Goal: Task Accomplishment & Management: Use online tool/utility

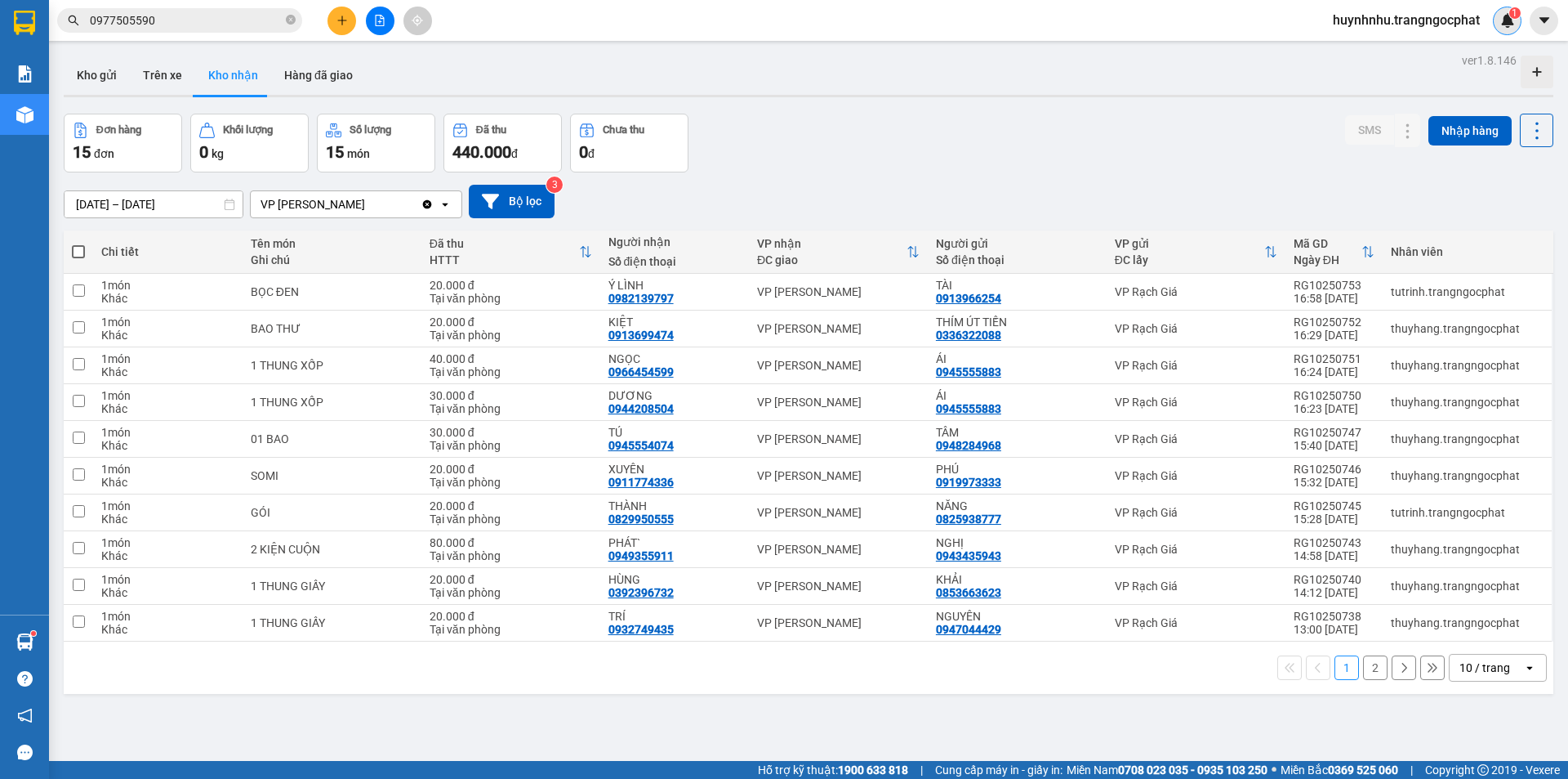
click at [1507, 18] on img at bounding box center [1507, 20] width 15 height 15
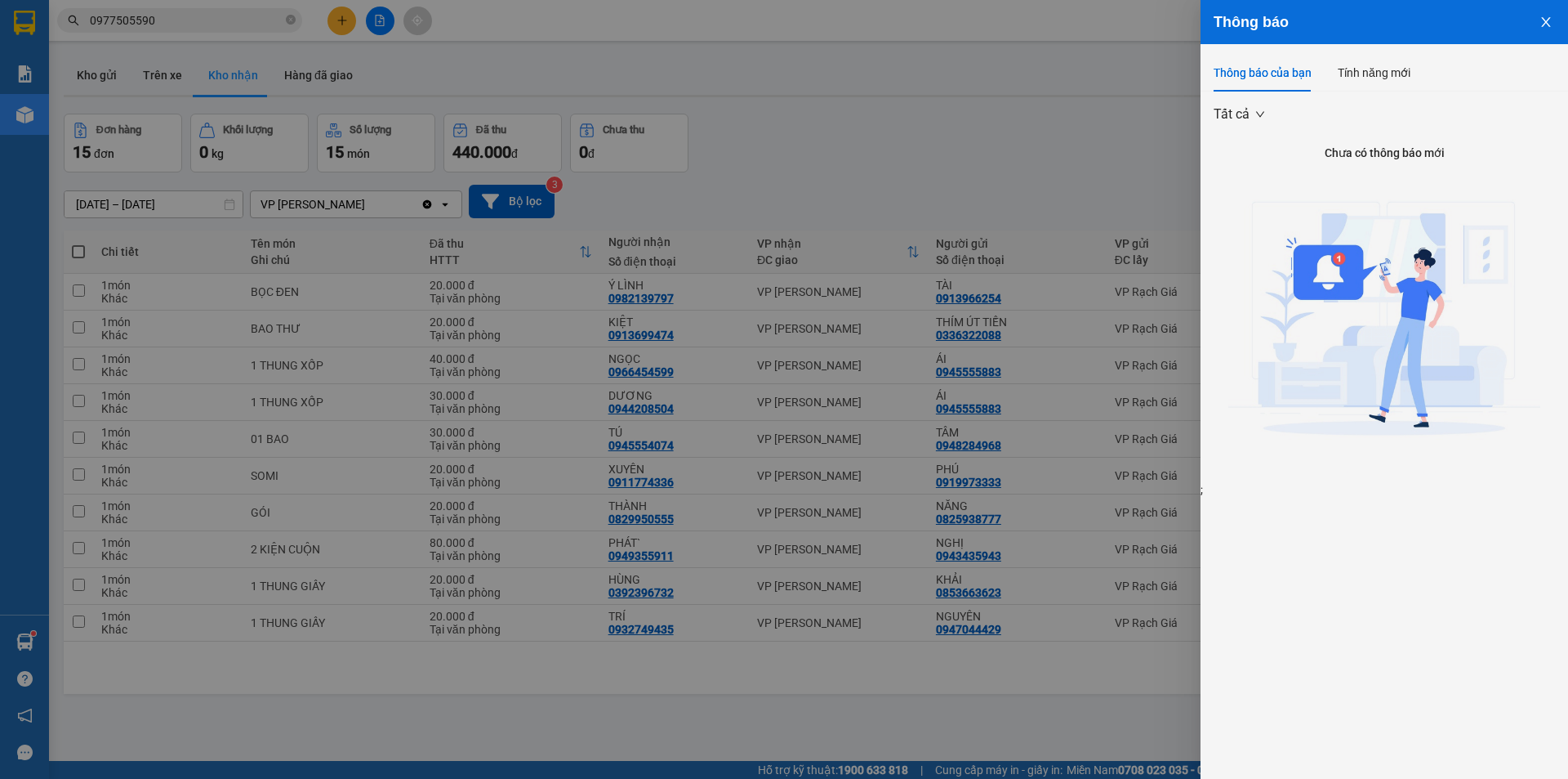
click at [1541, 26] on icon "close" at bounding box center [1545, 22] width 13 height 13
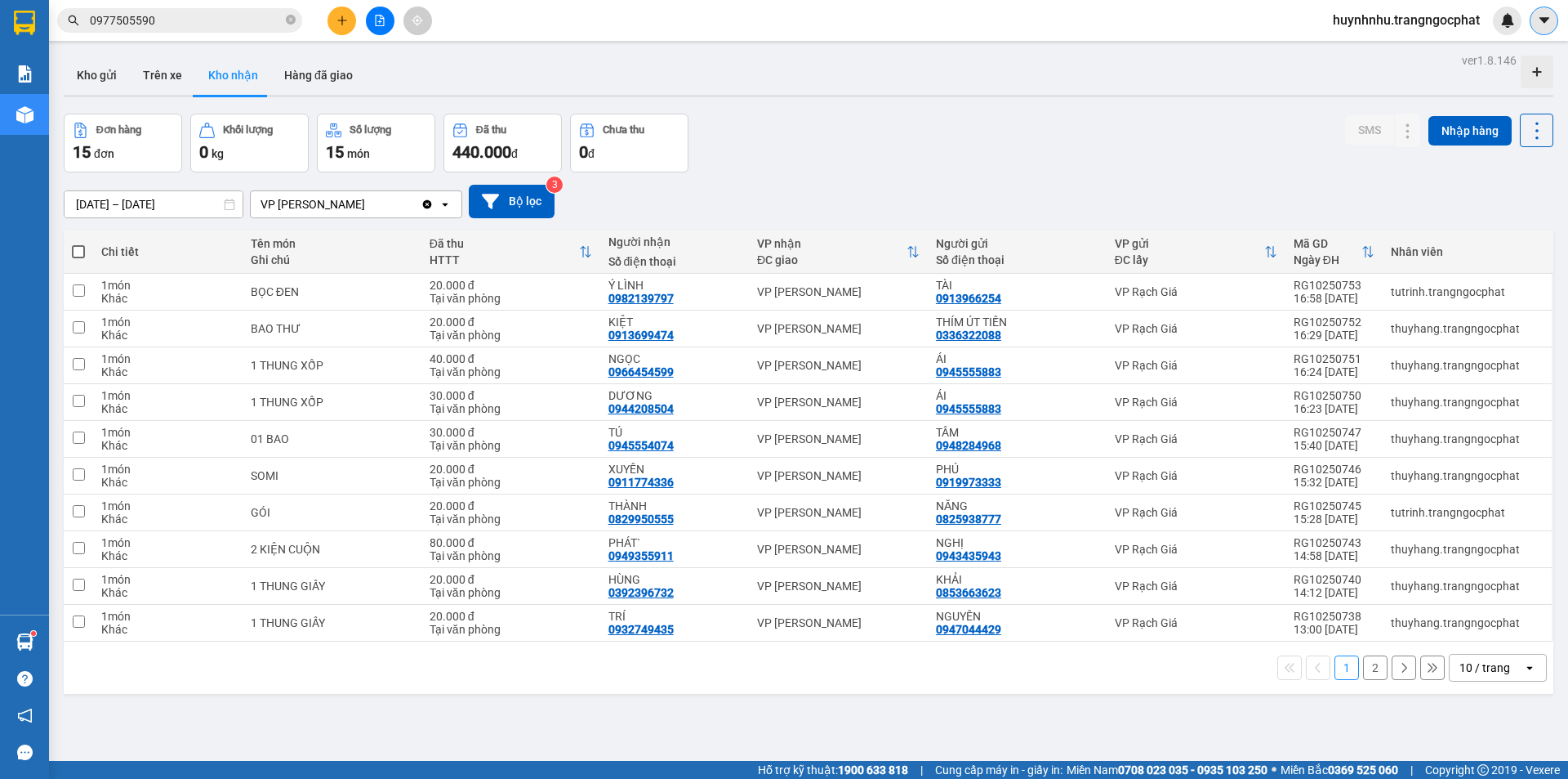
click at [1538, 22] on icon "caret-down" at bounding box center [1545, 20] width 15 height 15
click at [1334, 19] on span "huynhnhu.trangngocphat" at bounding box center [1407, 20] width 173 height 21
click at [1343, 46] on span "Đăng xuất" at bounding box center [1412, 50] width 141 height 18
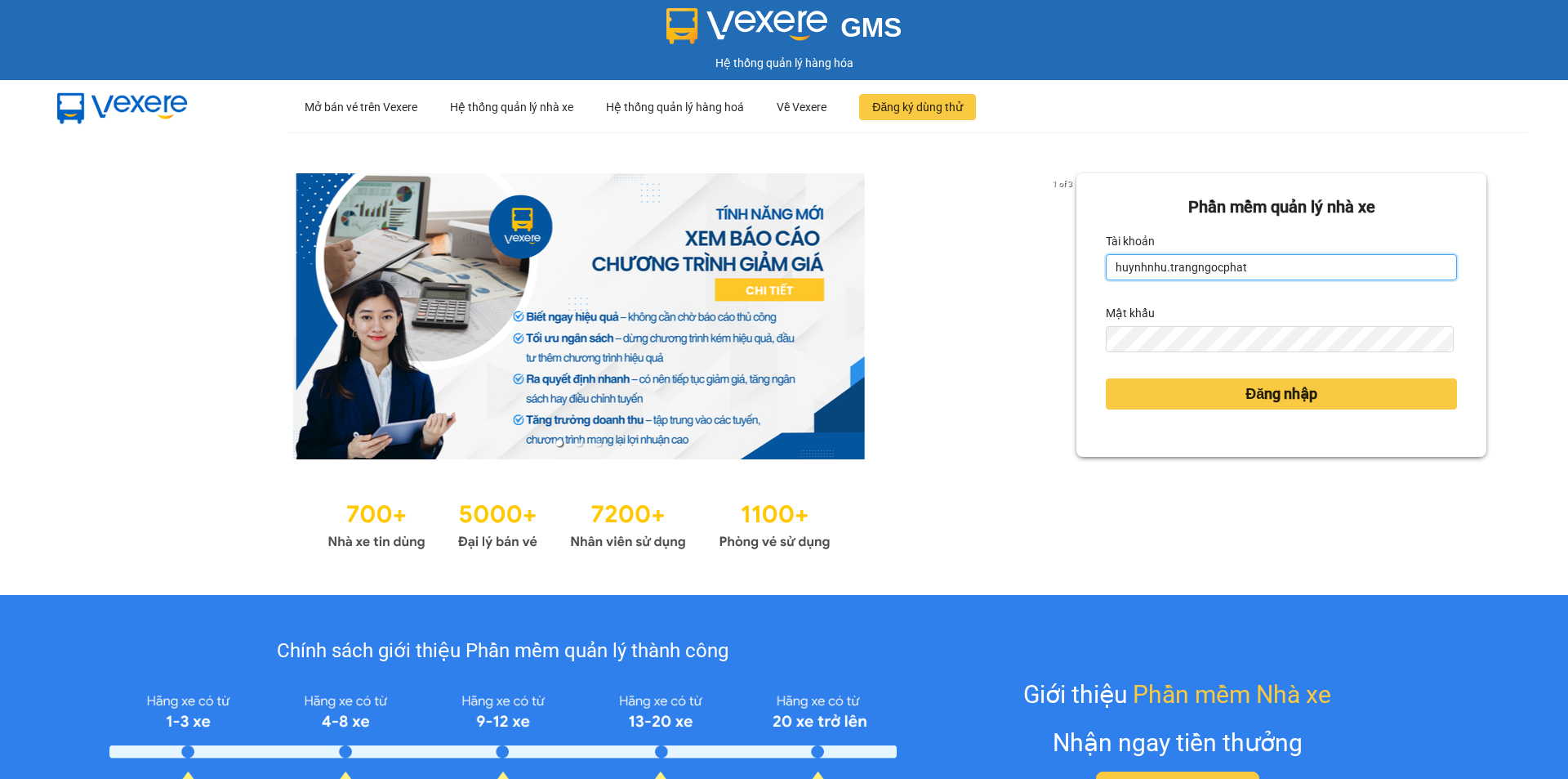
click at [1291, 260] on input "huynhnhu.trangngocphat" at bounding box center [1281, 267] width 351 height 26
type input "bang.trangngocphat"
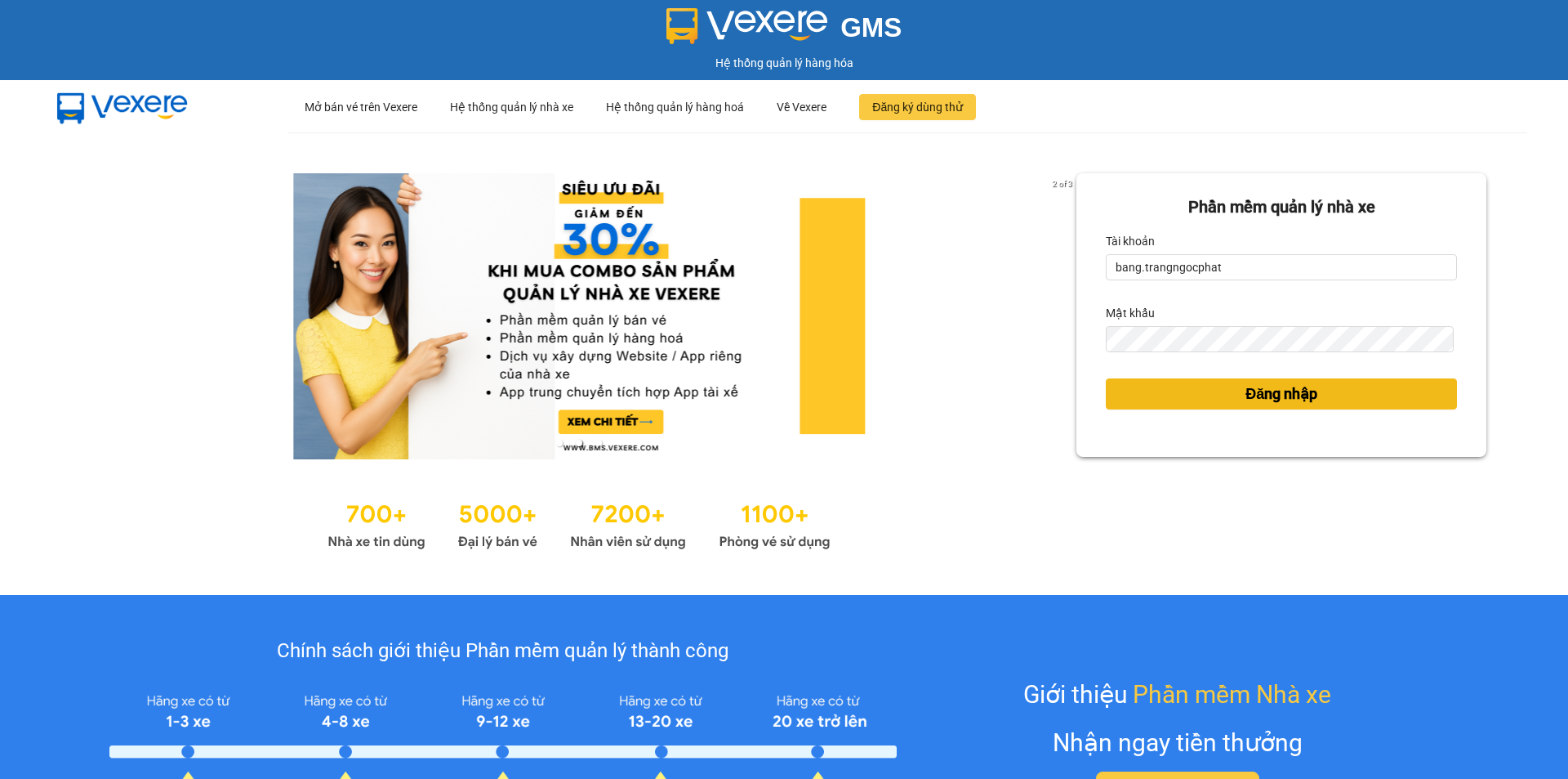
click at [1183, 387] on button "Đăng nhập" at bounding box center [1281, 394] width 351 height 31
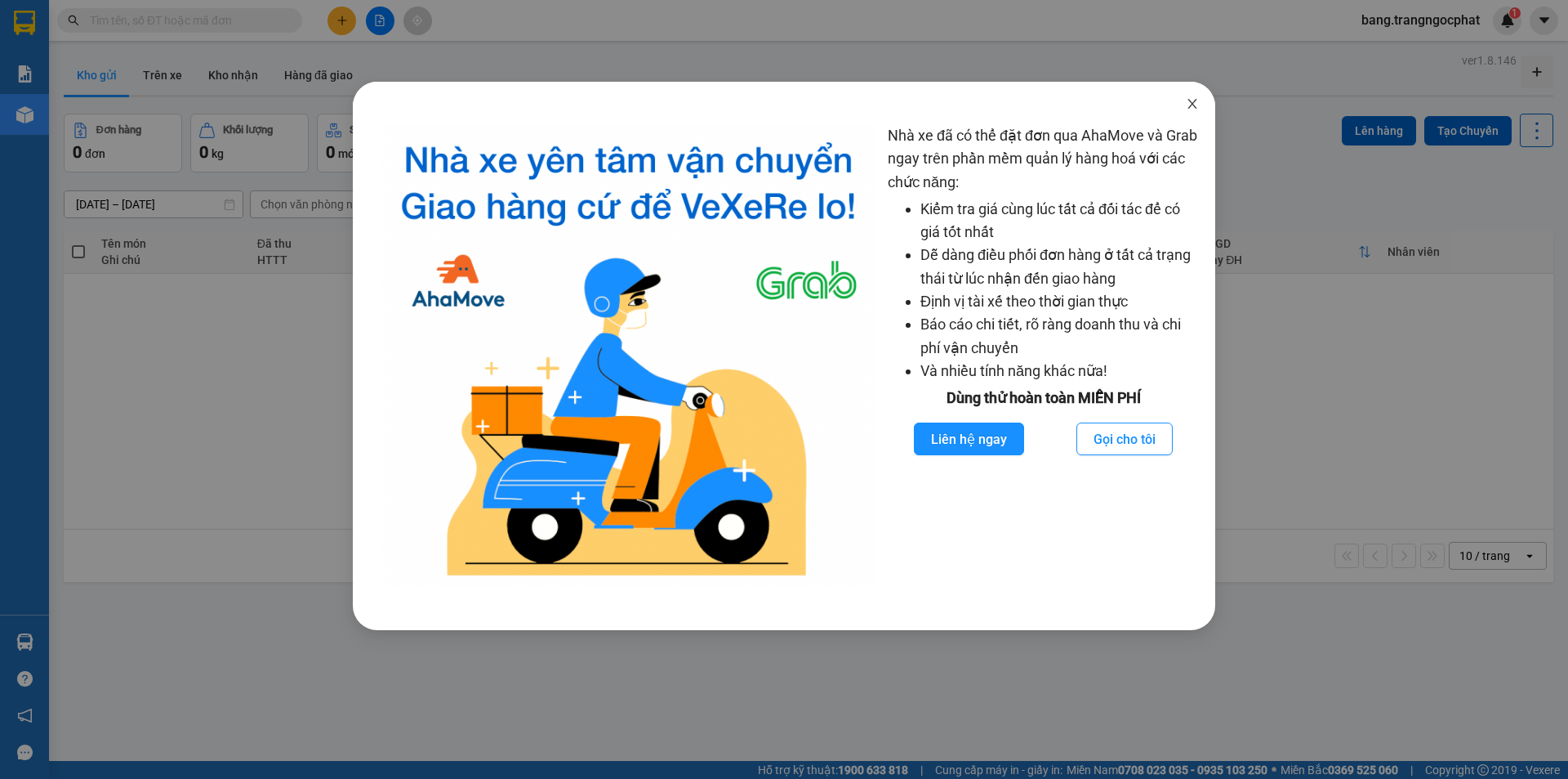
click at [1192, 105] on icon "close" at bounding box center [1192, 103] width 9 height 10
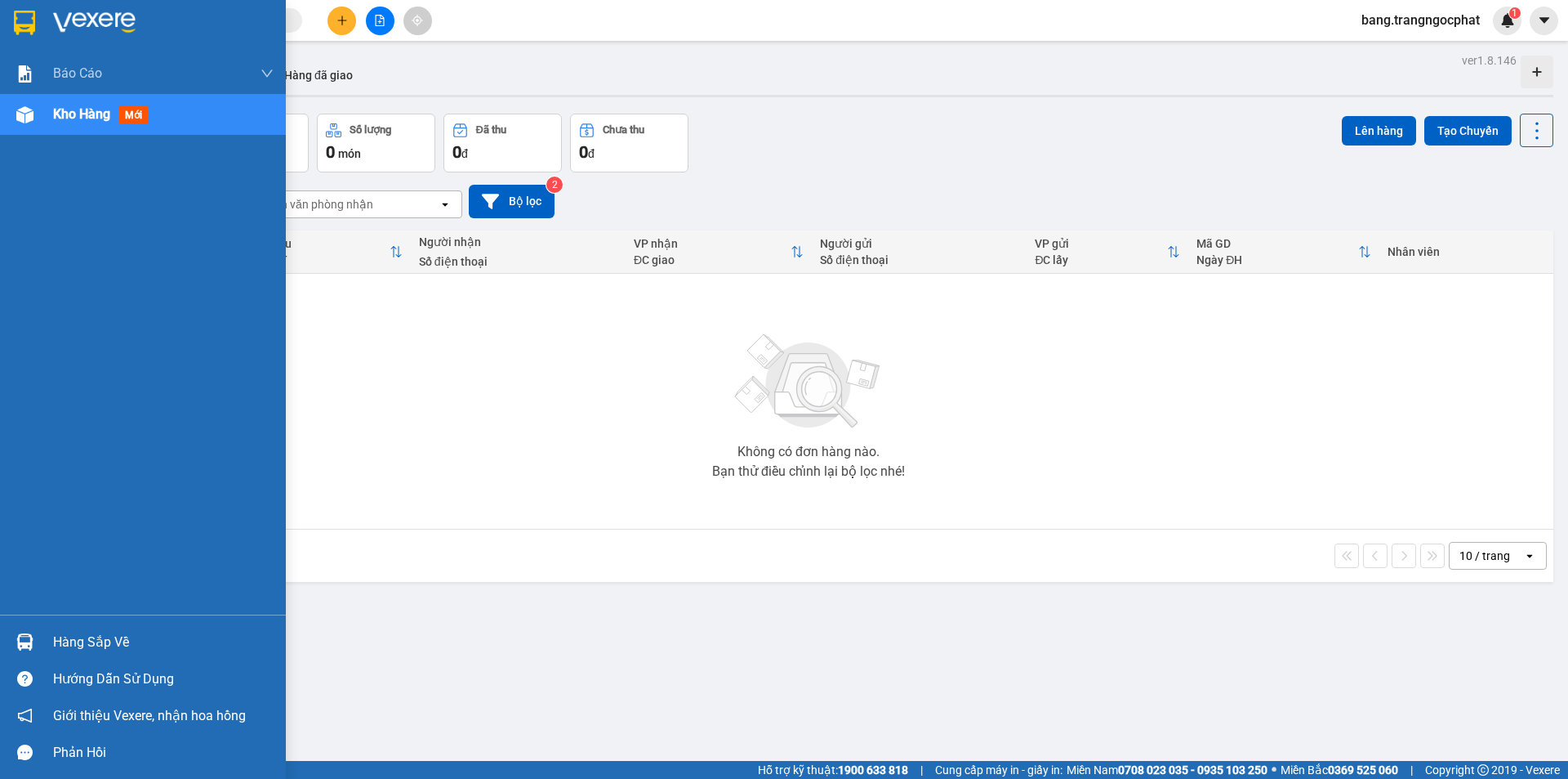
click at [85, 638] on div "Hàng sắp về" at bounding box center [163, 642] width 220 height 24
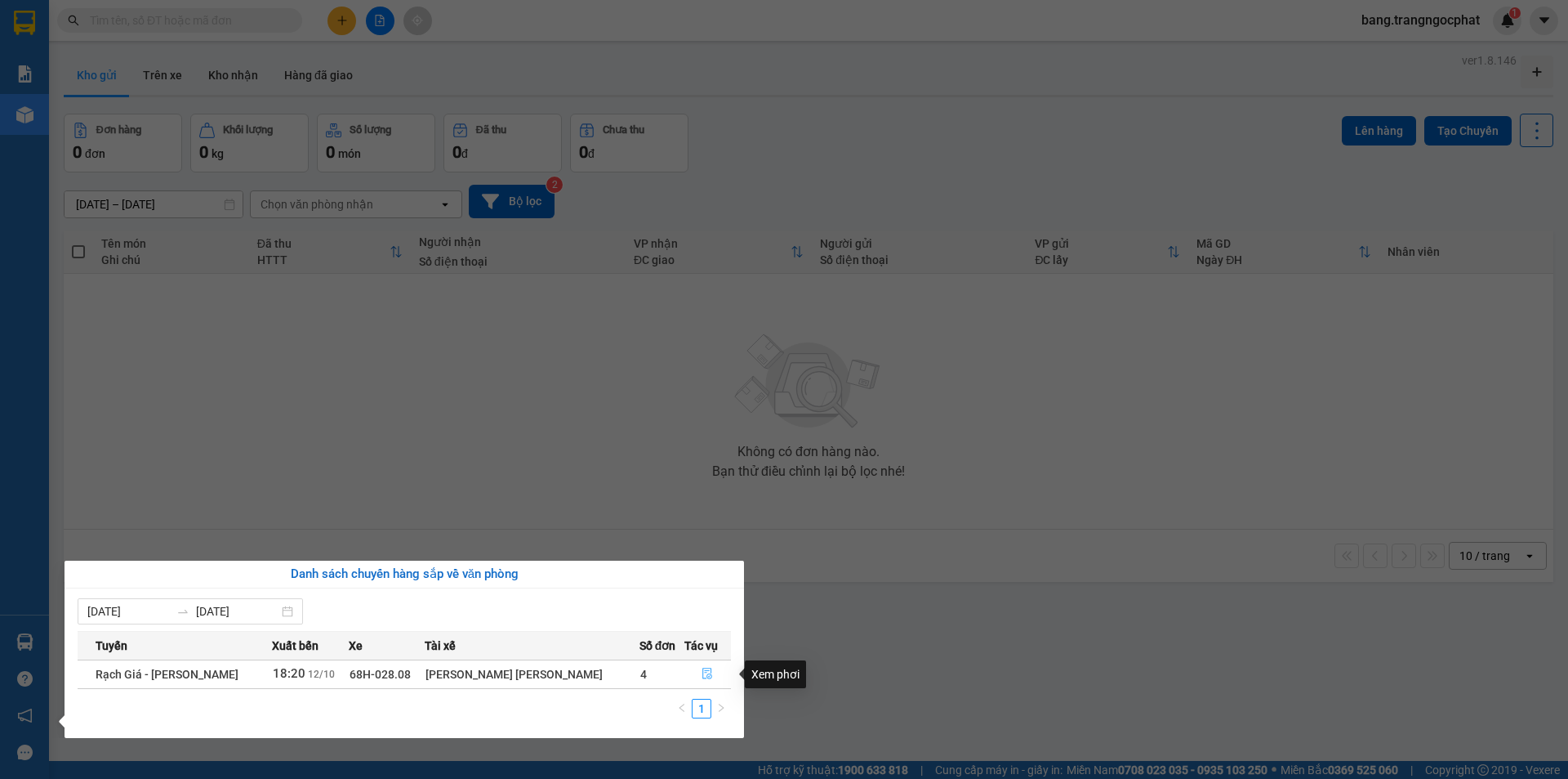
click at [707, 676] on button "button" at bounding box center [708, 674] width 46 height 26
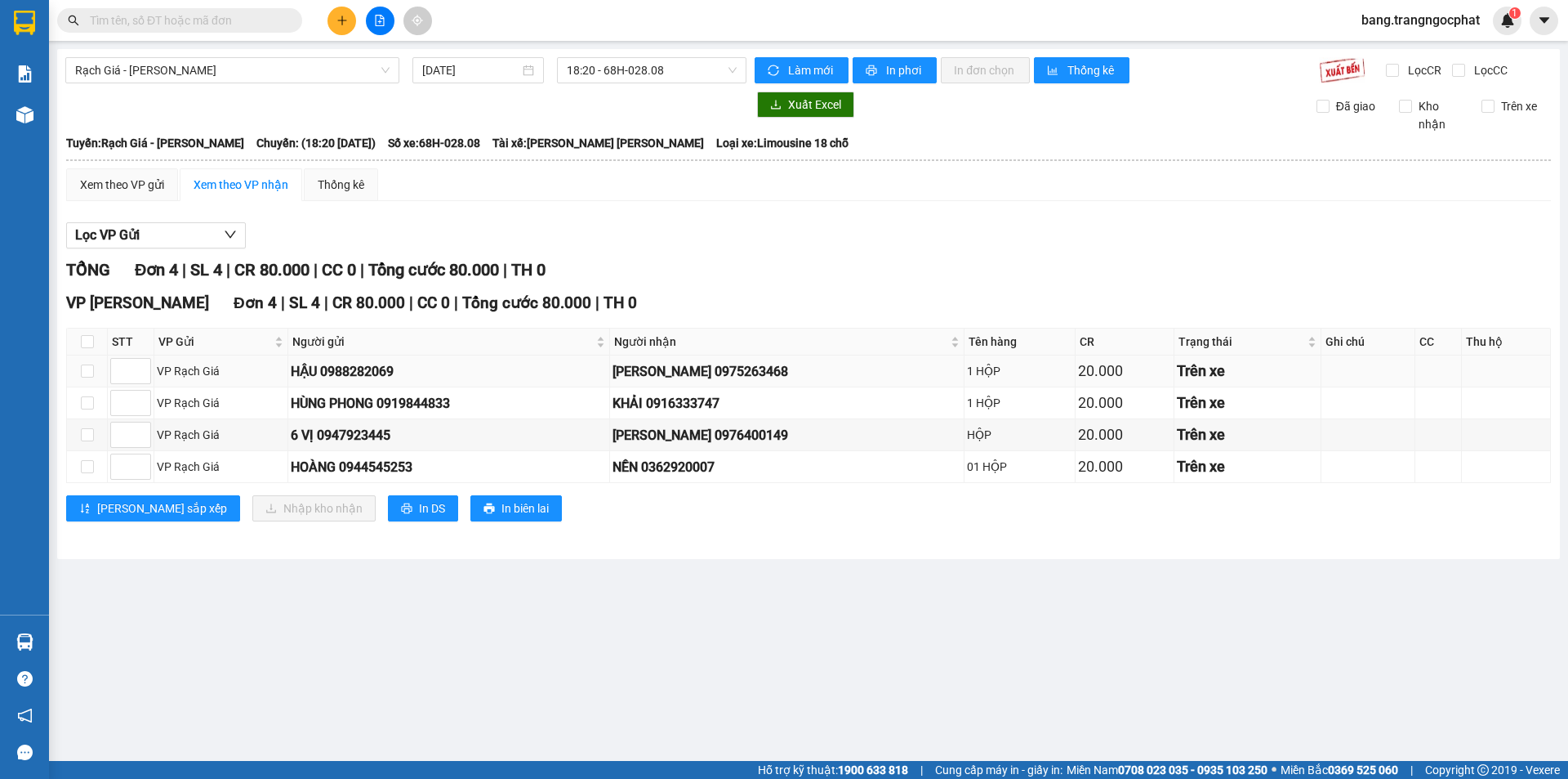
click at [756, 374] on div "[PERSON_NAME] 0975263468" at bounding box center [786, 371] width 348 height 21
copy div "0975263468"
click at [715, 401] on div "KHẢI 0916333747" at bounding box center [786, 403] width 348 height 21
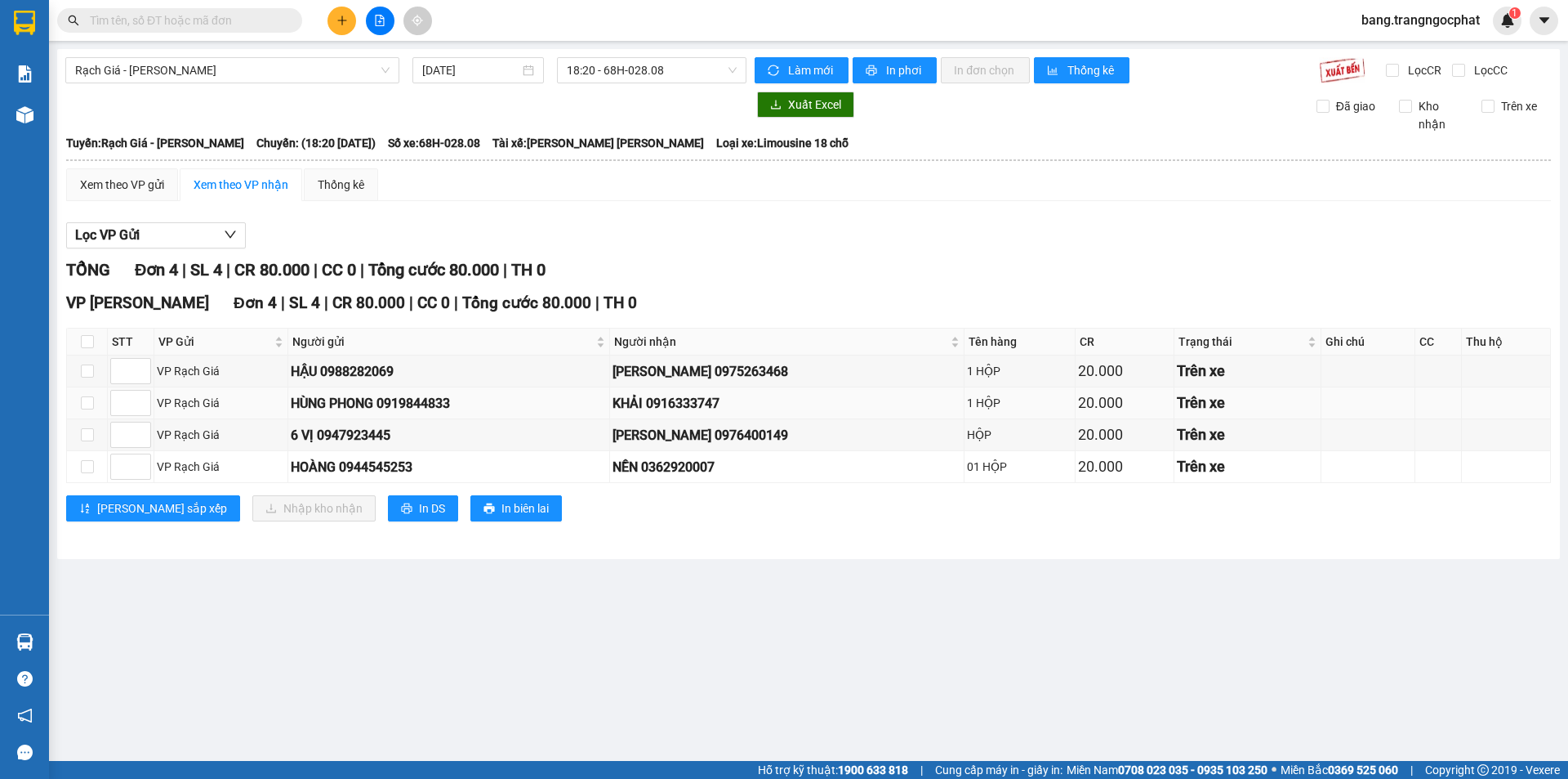
copy div "0916333747"
click at [772, 432] on div "[PERSON_NAME] 0976400149" at bounding box center [786, 435] width 348 height 21
copy div "0976400149"
click at [718, 469] on div "NỀN 0362920007" at bounding box center [786, 467] width 348 height 21
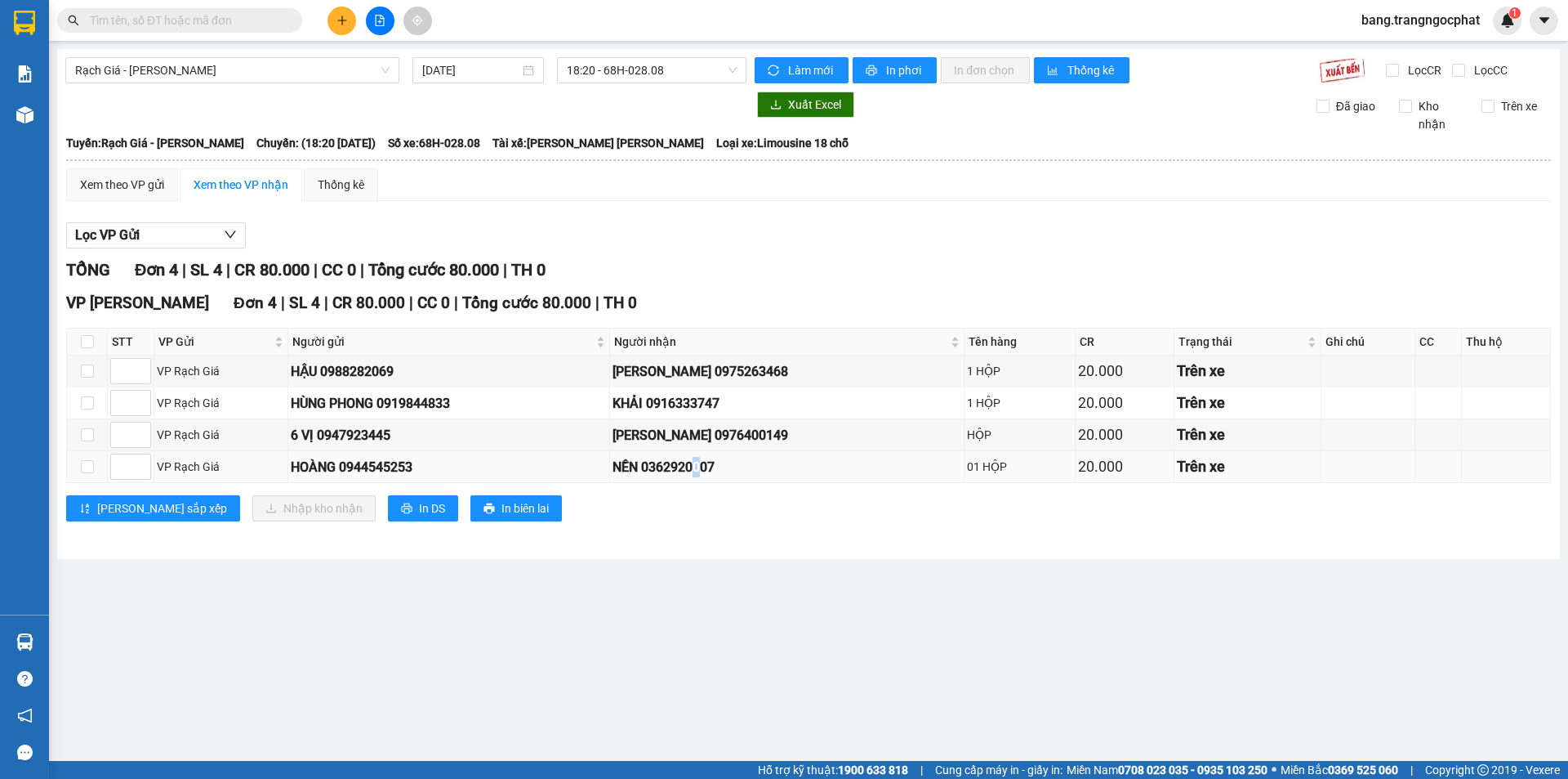
click at [716, 468] on div "NỀN 0362920007" at bounding box center [786, 467] width 348 height 21
drag, startPoint x: 716, startPoint y: 468, endPoint x: 695, endPoint y: 468, distance: 21.0
click at [695, 468] on div "NỀN 0362920007" at bounding box center [786, 467] width 348 height 21
copy div "0362920007"
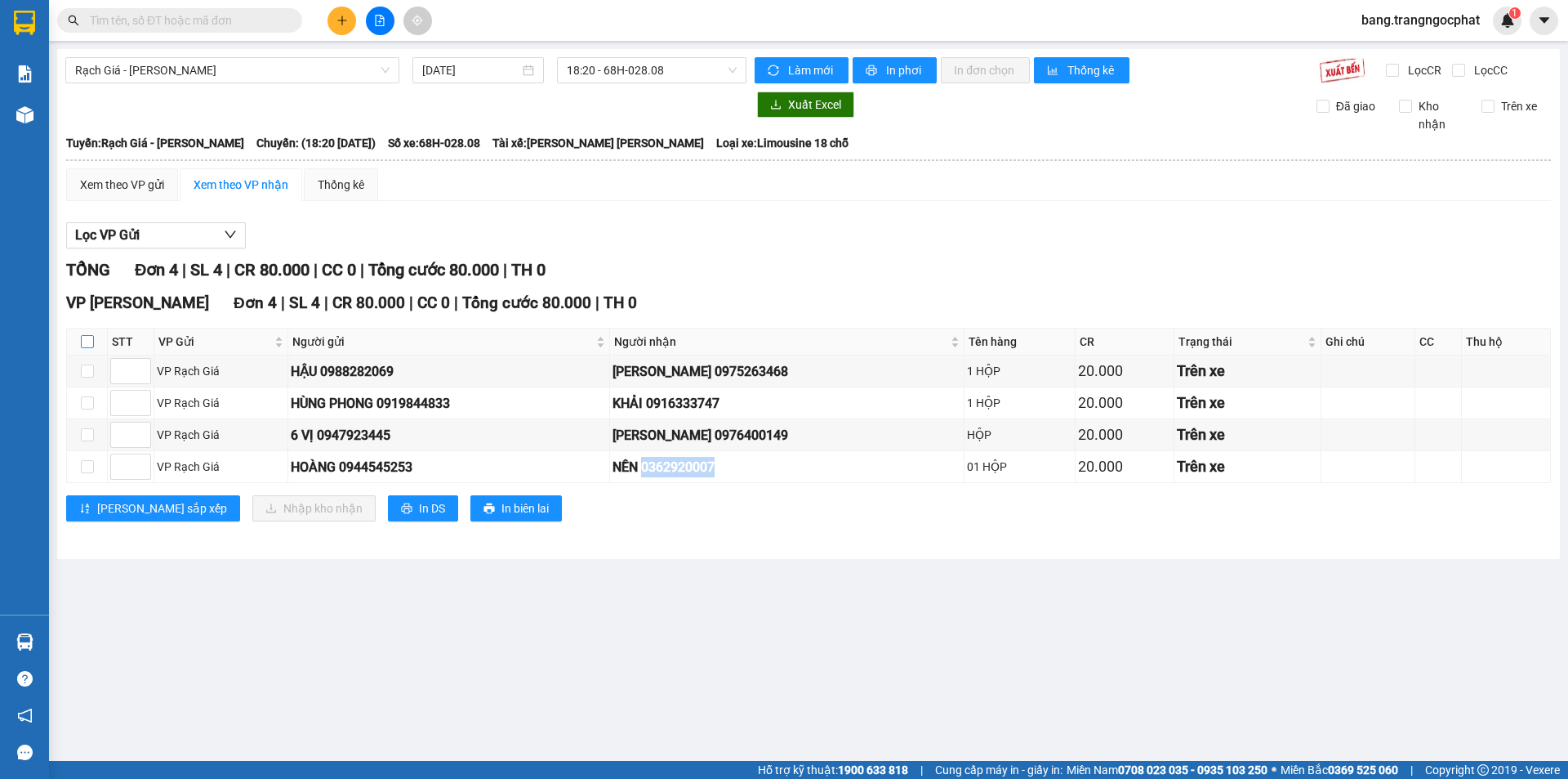
drag, startPoint x: 93, startPoint y: 335, endPoint x: 79, endPoint y: 341, distance: 15.2
click at [92, 335] on input "checkbox" at bounding box center [87, 341] width 13 height 13
checkbox input "true"
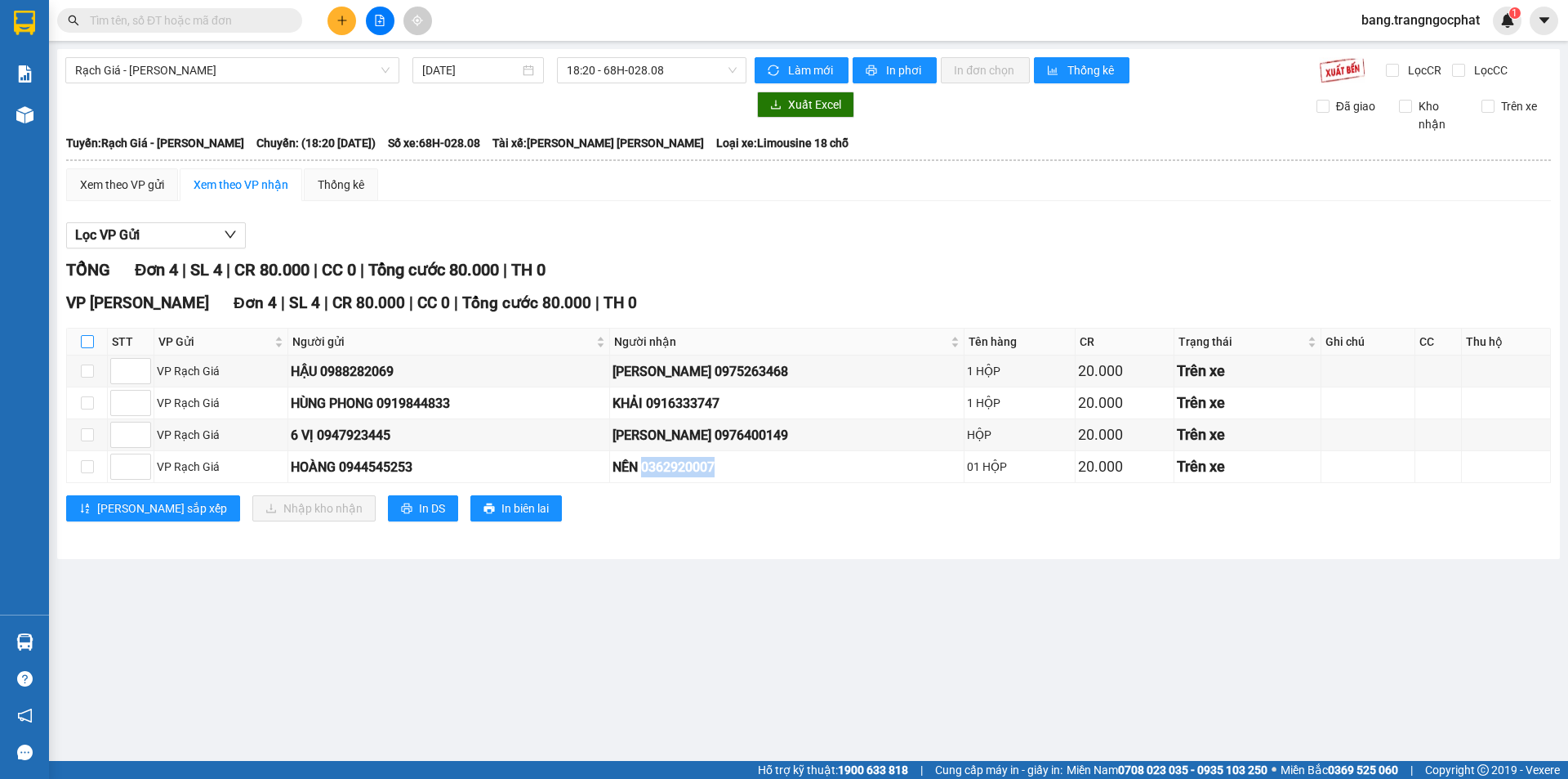
checkbox input "true"
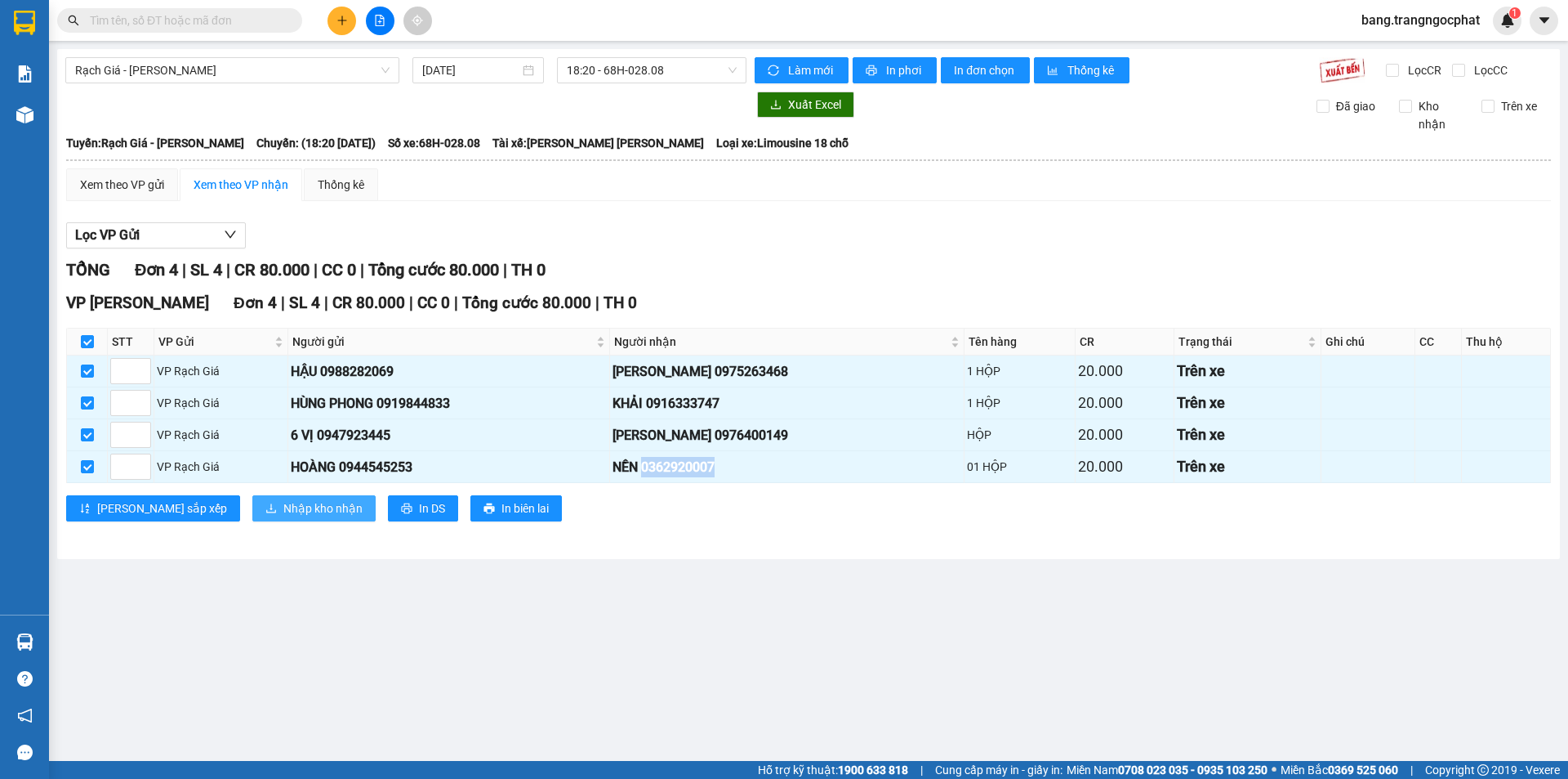
click at [284, 505] on span "Nhập kho nhận" at bounding box center [323, 507] width 79 height 18
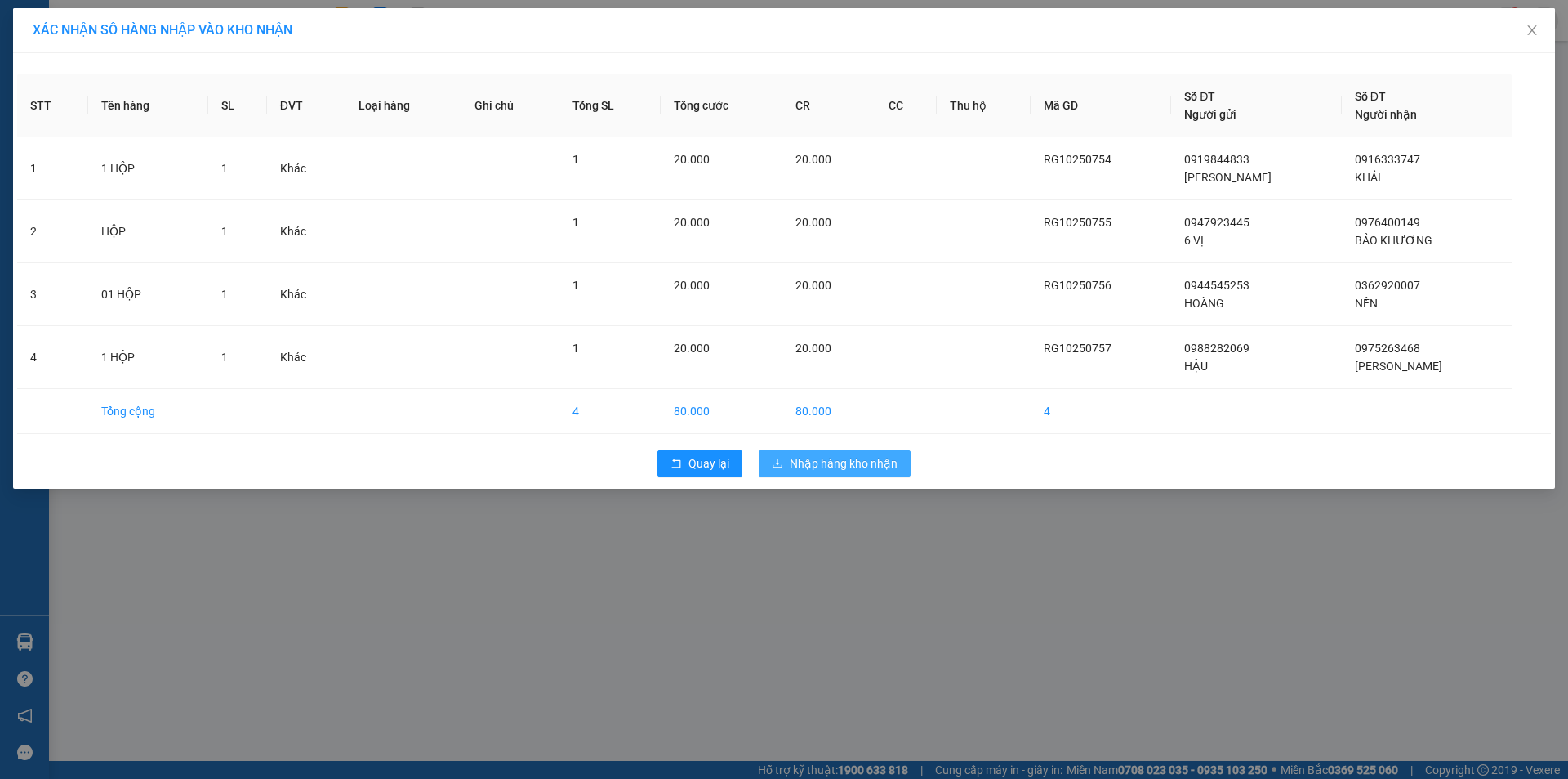
click at [863, 460] on span "Nhập hàng kho nhận" at bounding box center [844, 463] width 108 height 18
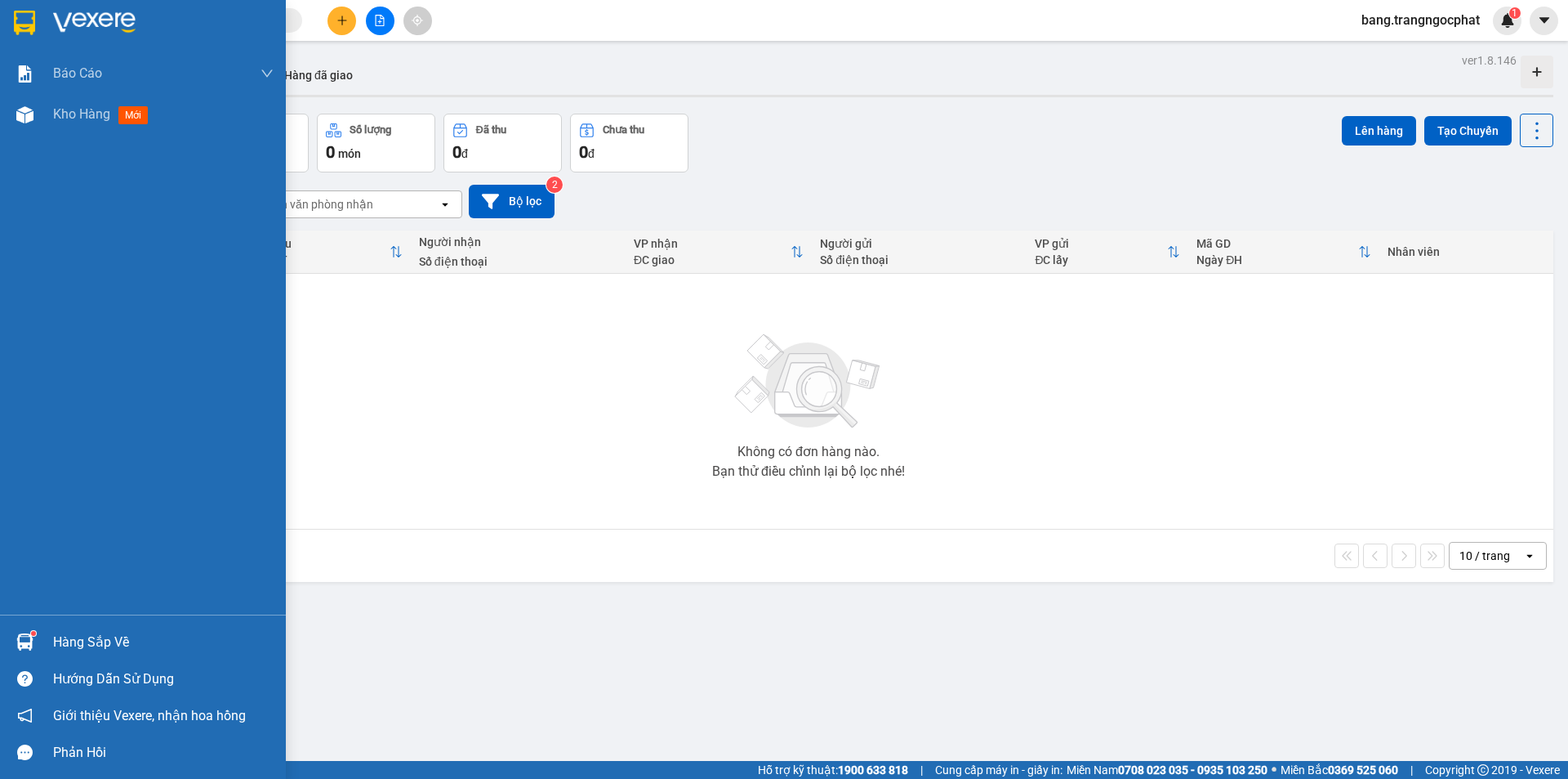
click at [16, 638] on img at bounding box center [25, 642] width 17 height 17
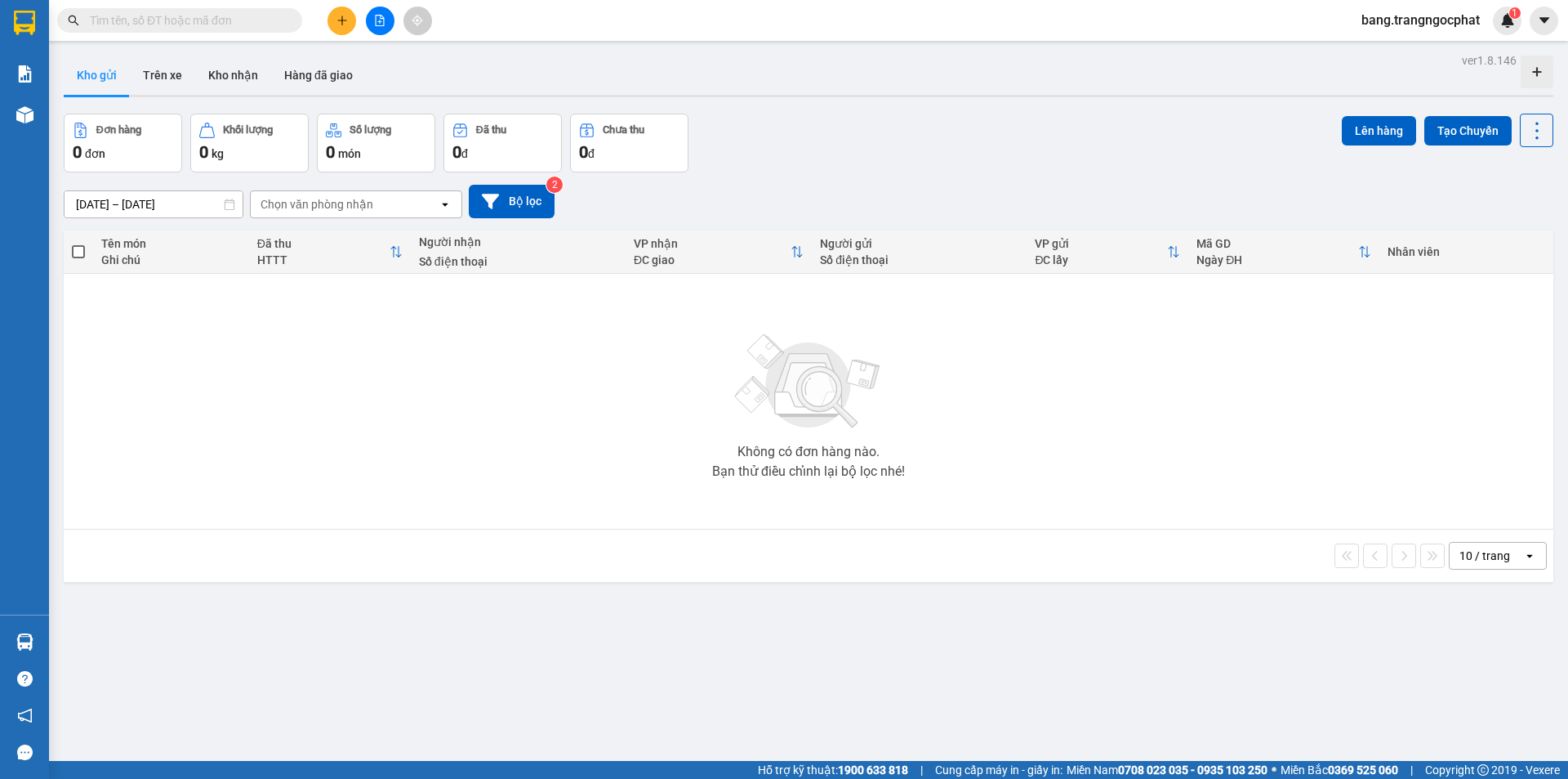
click at [1313, 540] on section "Kết quả [PERSON_NAME] ( 0 ) Bộ lọc No Data bang.trangngocphat 1 [PERSON_NAME] […" at bounding box center [784, 390] width 1568 height 779
click at [253, 15] on input "text" at bounding box center [186, 20] width 193 height 18
type input "864"
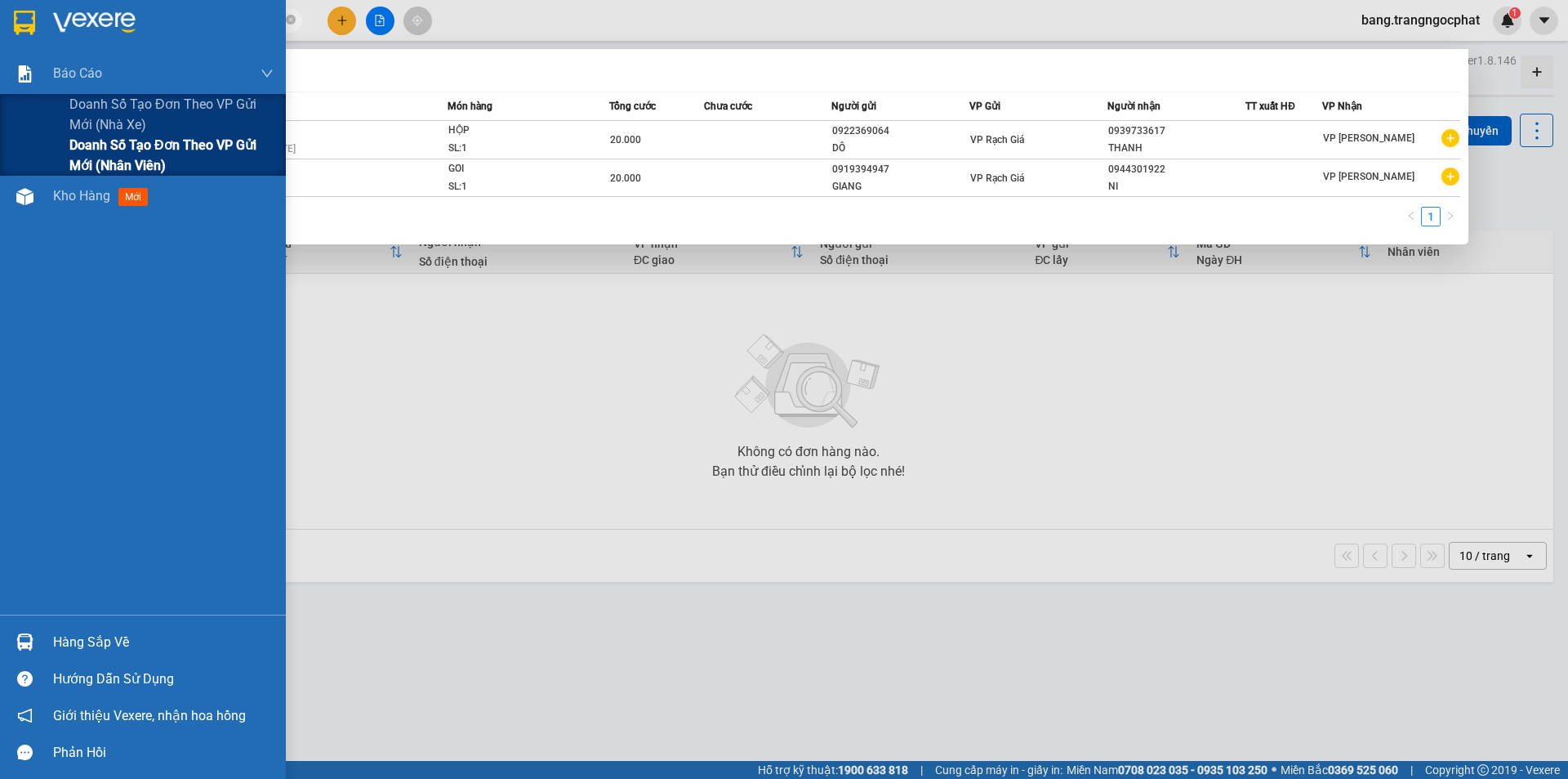
drag, startPoint x: 255, startPoint y: 16, endPoint x: 0, endPoint y: 118, distance: 274.6
click at [0, 134] on section "Kết quả [PERSON_NAME] ( 2 ) Bộ lọc Mã ĐH Trạng thái Món hàng [PERSON_NAME] [PER…" at bounding box center [784, 390] width 1568 height 779
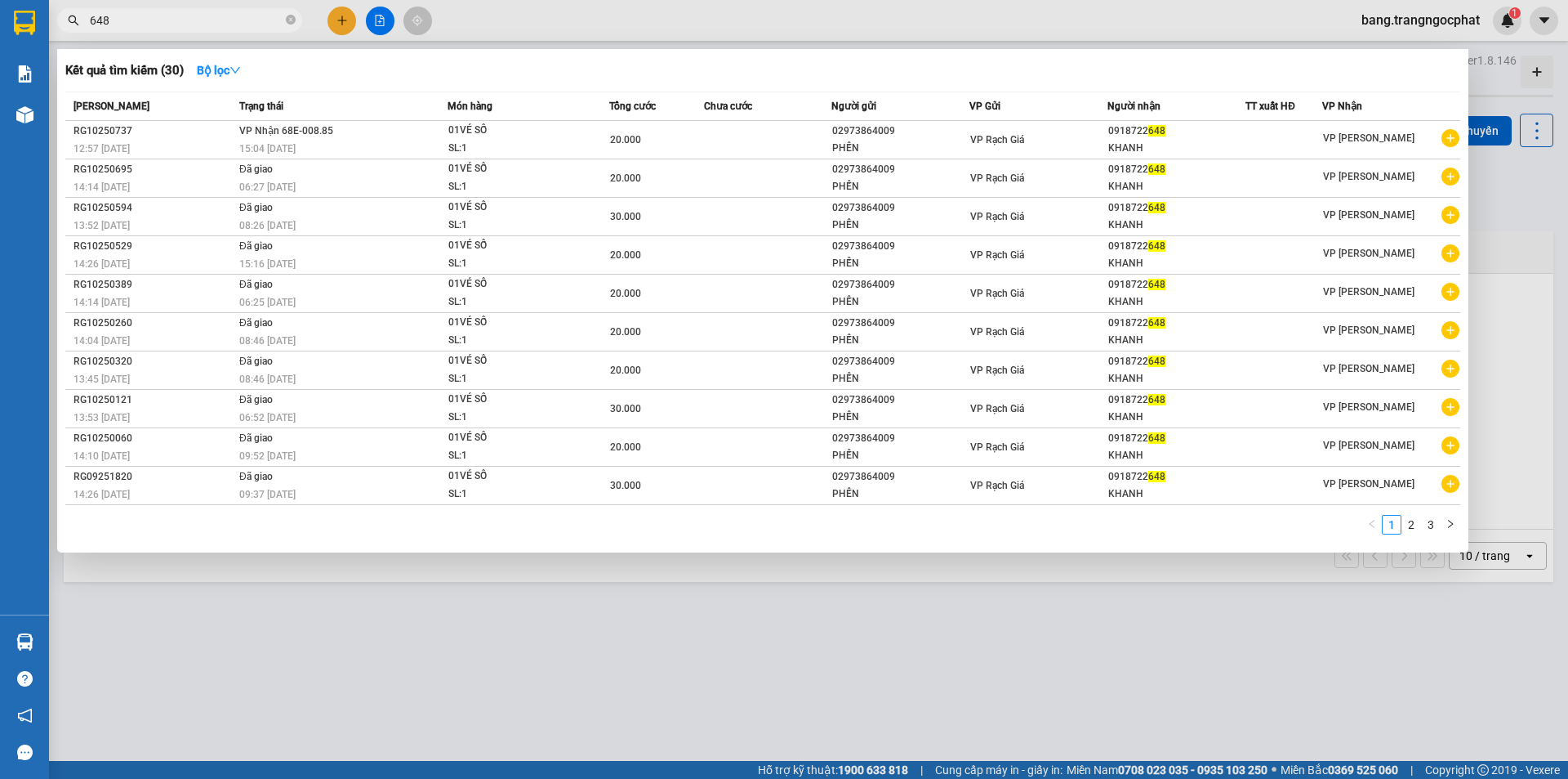
type input "648"
click at [1008, 679] on div at bounding box center [784, 390] width 1568 height 779
